Goal: Information Seeking & Learning: Learn about a topic

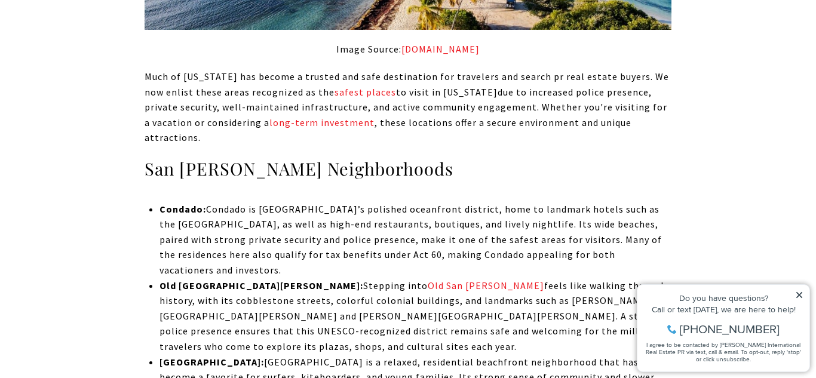
scroll to position [2519, 0]
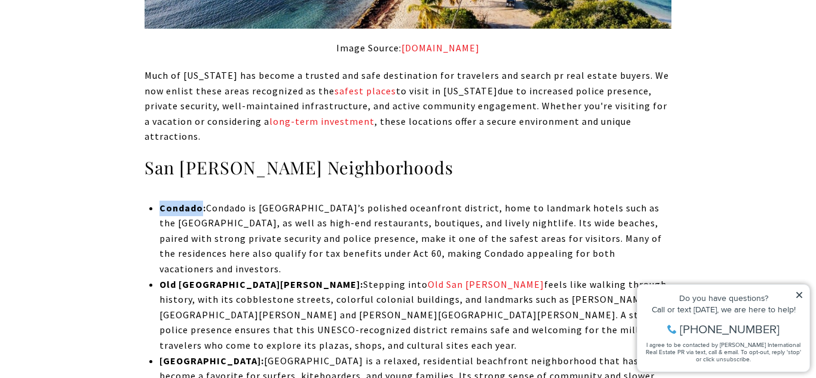
drag, startPoint x: 161, startPoint y: 175, endPoint x: 203, endPoint y: 182, distance: 42.4
click at [203, 202] on strong "Condado:" at bounding box center [183, 208] width 47 height 12
drag, startPoint x: 161, startPoint y: 238, endPoint x: 221, endPoint y: 242, distance: 60.5
click at [221, 279] on strong "Old [GEOGRAPHIC_DATA][PERSON_NAME]:" at bounding box center [262, 285] width 204 height 12
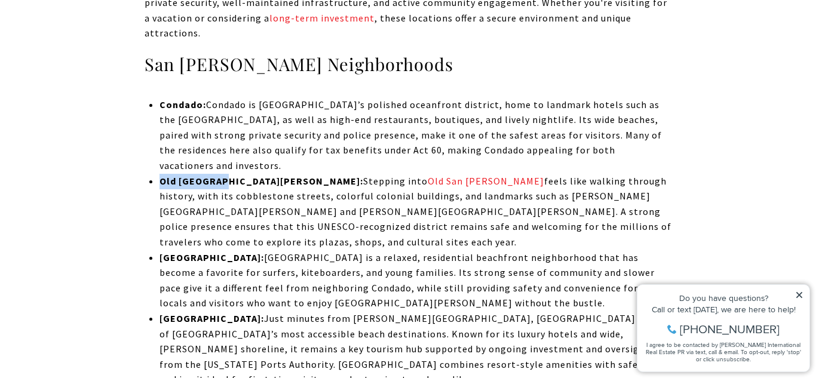
scroll to position [2624, 0]
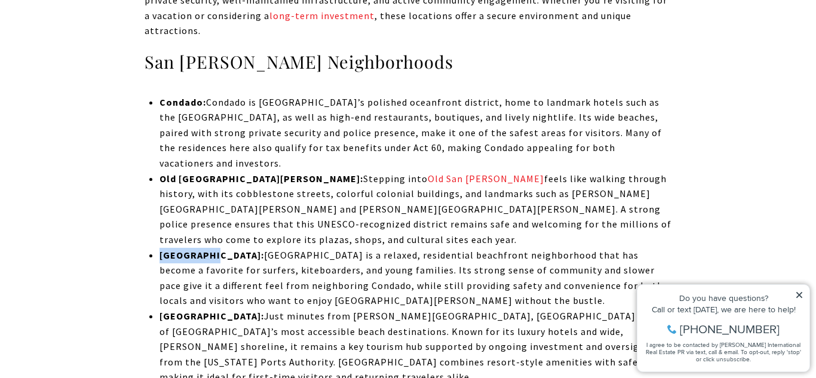
drag, startPoint x: 160, startPoint y: 194, endPoint x: 212, endPoint y: 195, distance: 51.4
click at [212, 249] on strong "[GEOGRAPHIC_DATA]:" at bounding box center [212, 255] width 105 height 12
drag, startPoint x: 158, startPoint y: 257, endPoint x: 206, endPoint y: 256, distance: 47.2
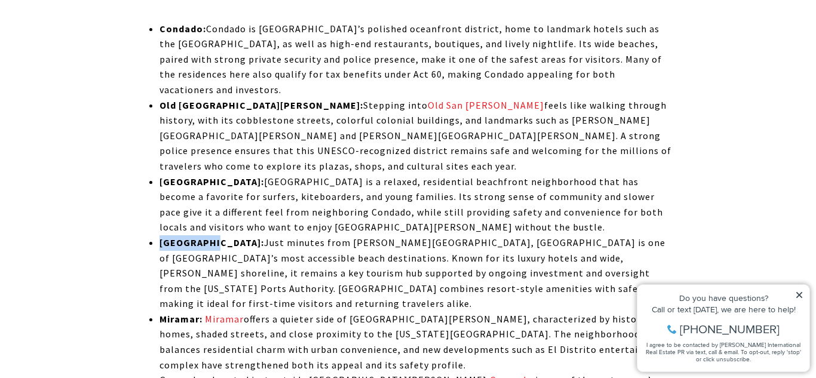
scroll to position [2702, 0]
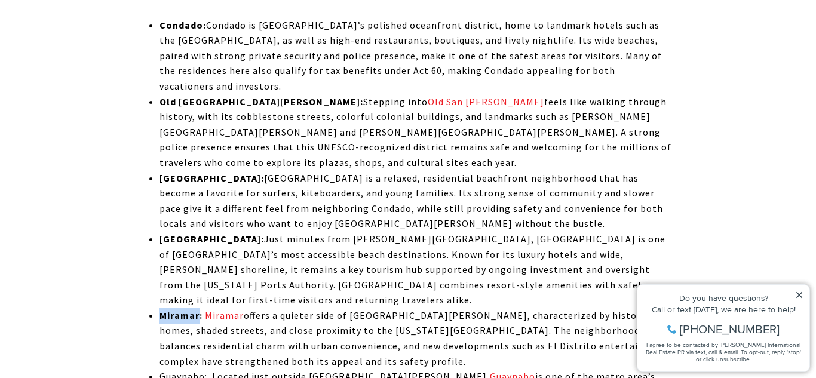
drag, startPoint x: 161, startPoint y: 241, endPoint x: 200, endPoint y: 236, distance: 39.1
click at [200, 310] on strong "Miramar:" at bounding box center [181, 316] width 43 height 12
drag, startPoint x: 161, startPoint y: 298, endPoint x: 204, endPoint y: 304, distance: 43.5
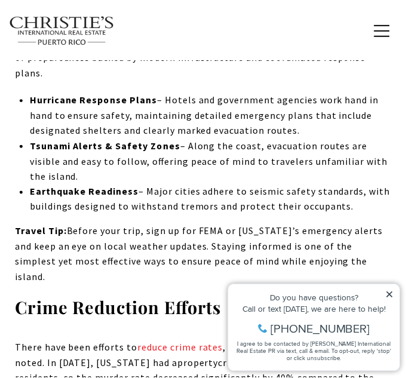
scroll to position [1803, 0]
